Goal: Information Seeking & Learning: Find specific fact

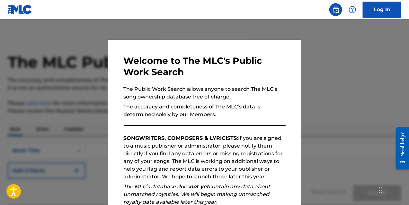
scroll to position [88, 0]
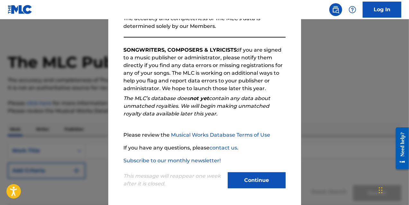
drag, startPoint x: 408, startPoint y: 49, endPoint x: 11, endPoint y: 22, distance: 398.5
click at [255, 173] on button "Continue" at bounding box center [257, 181] width 58 height 16
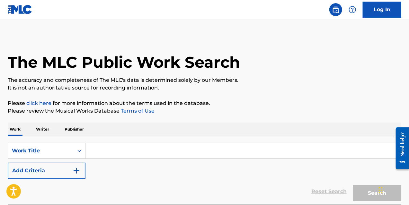
click at [140, 144] on input "Search Form" at bounding box center [244, 150] width 316 height 15
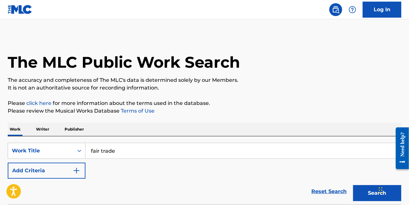
type input "fair trade"
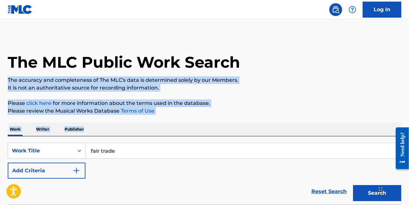
drag, startPoint x: 409, startPoint y: 68, endPoint x: 411, endPoint y: 118, distance: 49.6
click at [409, 118] on html "Press Alt+1 for screen-reader mode, Alt+0 to cancel Accessibility Screen-Reader…" at bounding box center [204, 102] width 409 height 205
click at [364, 87] on p "It is not an authoritative source for recording information." at bounding box center [205, 88] width 394 height 8
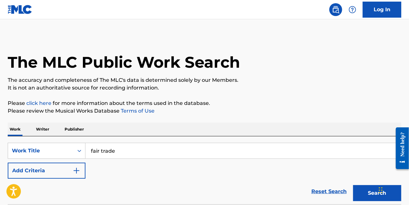
click at [363, 189] on button "Search" at bounding box center [377, 193] width 48 height 16
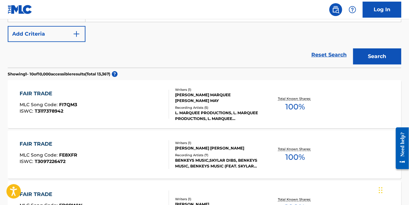
scroll to position [116, 0]
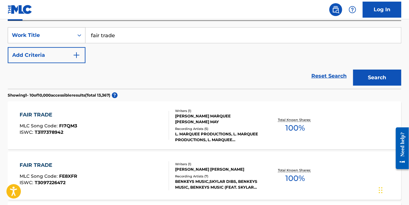
click at [82, 56] on button "Add Criteria" at bounding box center [47, 55] width 78 height 16
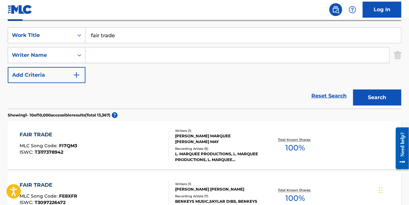
click at [110, 59] on input "Search Form" at bounding box center [238, 55] width 304 height 15
type input "d"
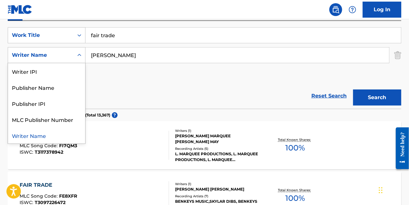
click at [81, 54] on icon "Search Form" at bounding box center [79, 55] width 6 height 6
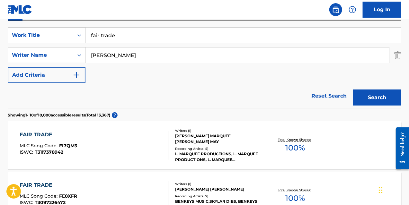
click at [111, 51] on input "[PERSON_NAME]" at bounding box center [238, 55] width 304 height 15
drag, startPoint x: 115, startPoint y: 54, endPoint x: 83, endPoint y: 56, distance: 32.2
click at [83, 56] on div "SearchWithCriteria7ad86466-8b9f-489a-8562-68ac53b2d853 Writer Name [PERSON_NAME]" at bounding box center [205, 55] width 394 height 16
type input "[PERSON_NAME]"
click at [353, 90] on button "Search" at bounding box center [377, 98] width 48 height 16
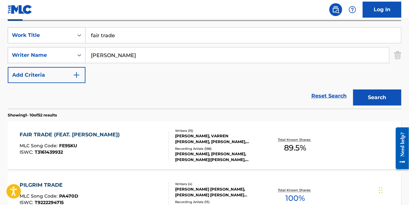
click at [210, 137] on div "[PERSON_NAME], VARREN [PERSON_NAME], [PERSON_NAME], [PERSON_NAME], [PERSON_NAME…" at bounding box center [218, 139] width 87 height 12
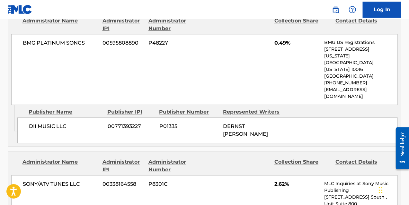
scroll to position [204, 0]
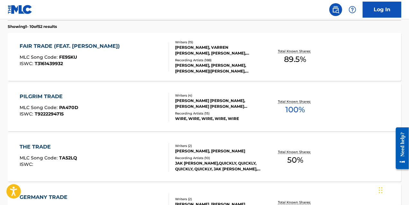
scroll to position [116, 0]
